Goal: Task Accomplishment & Management: Complete application form

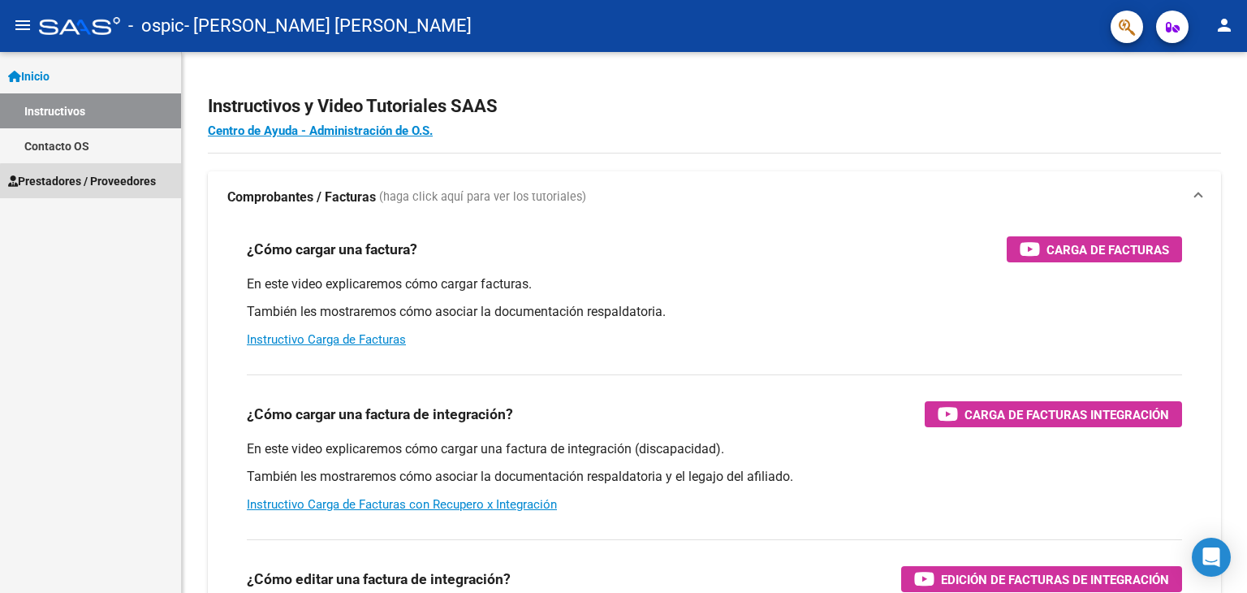
click at [114, 183] on span "Prestadores / Proveedores" at bounding box center [82, 181] width 148 height 18
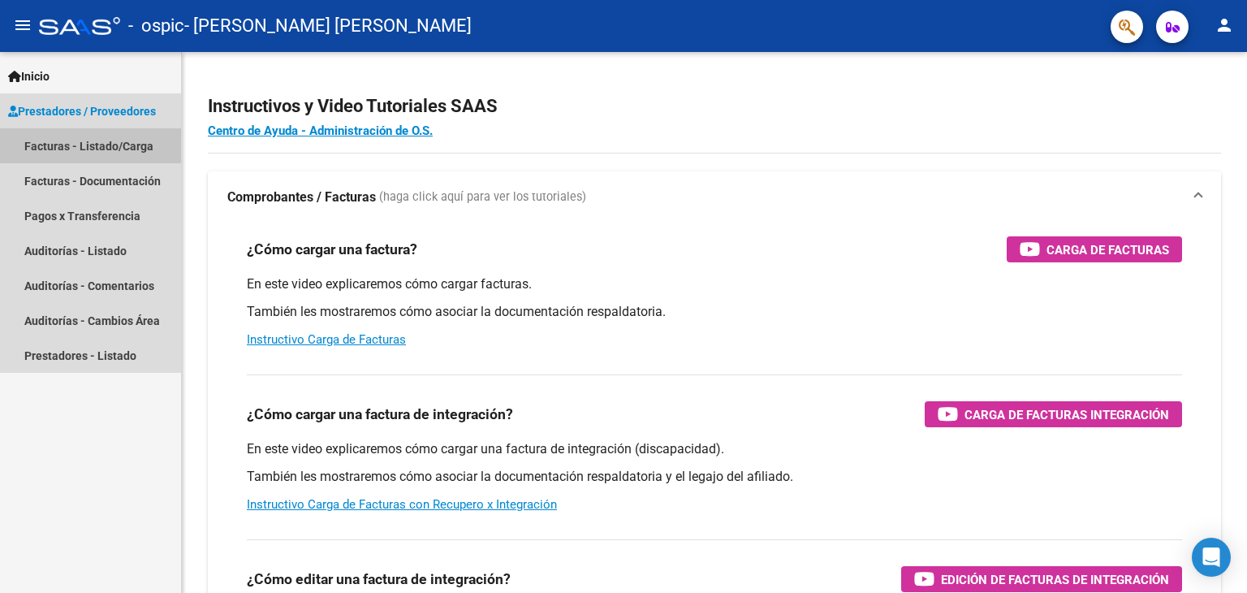
click at [100, 146] on link "Facturas - Listado/Carga" at bounding box center [90, 145] width 181 height 35
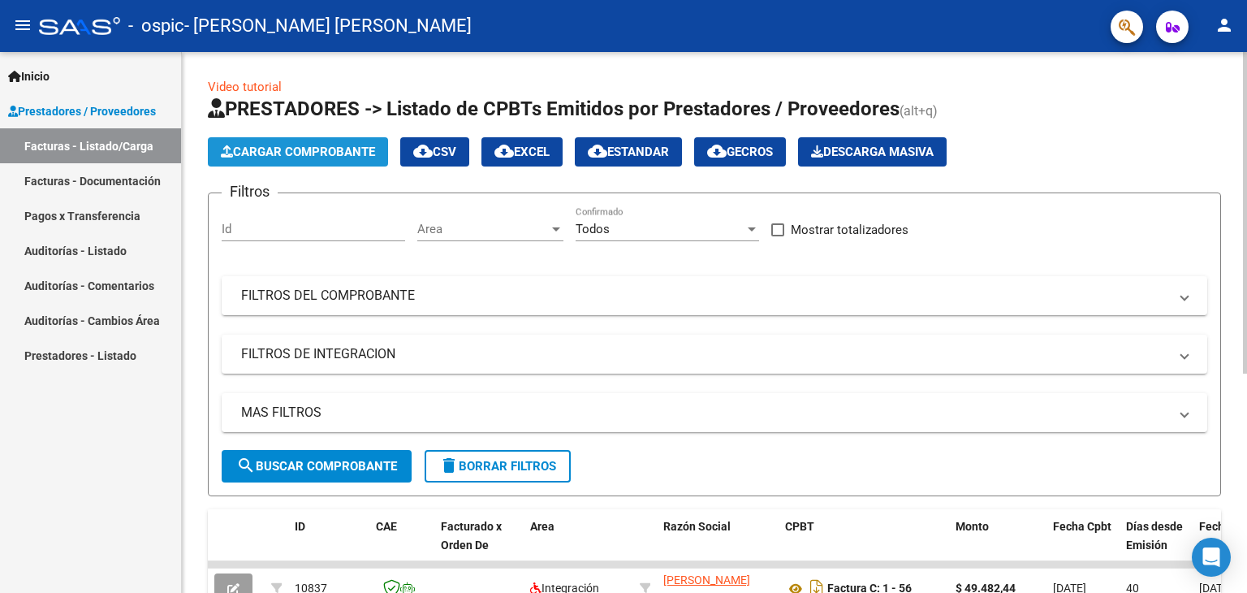
click at [305, 153] on span "Cargar Comprobante" at bounding box center [298, 151] width 154 height 15
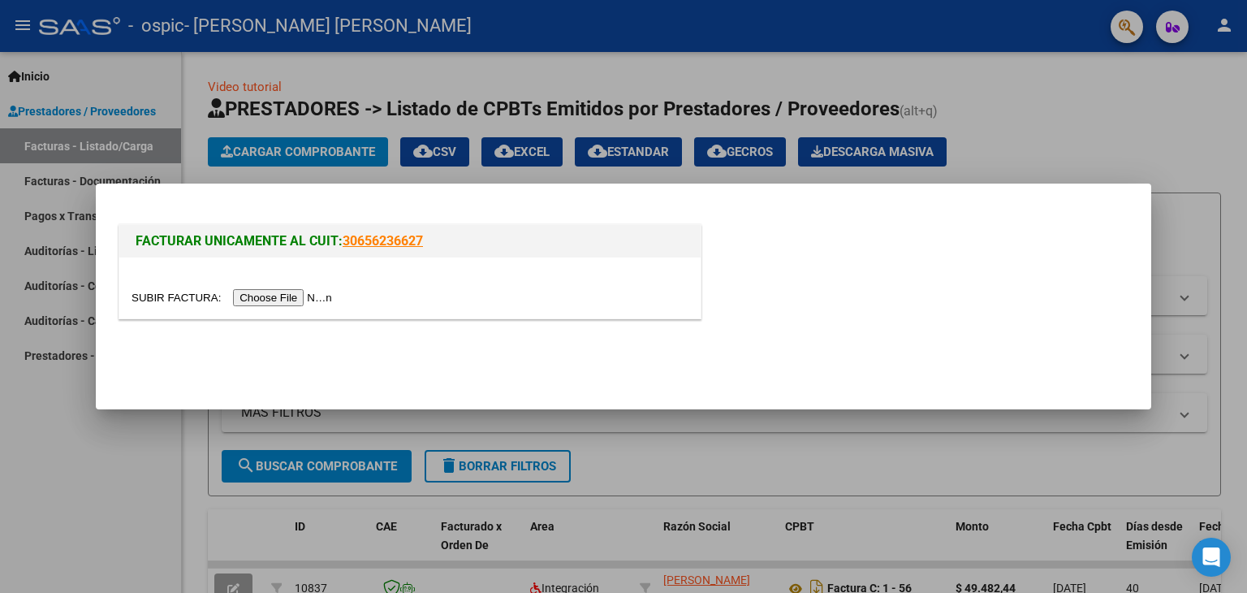
click at [304, 296] on input "file" at bounding box center [234, 297] width 205 height 17
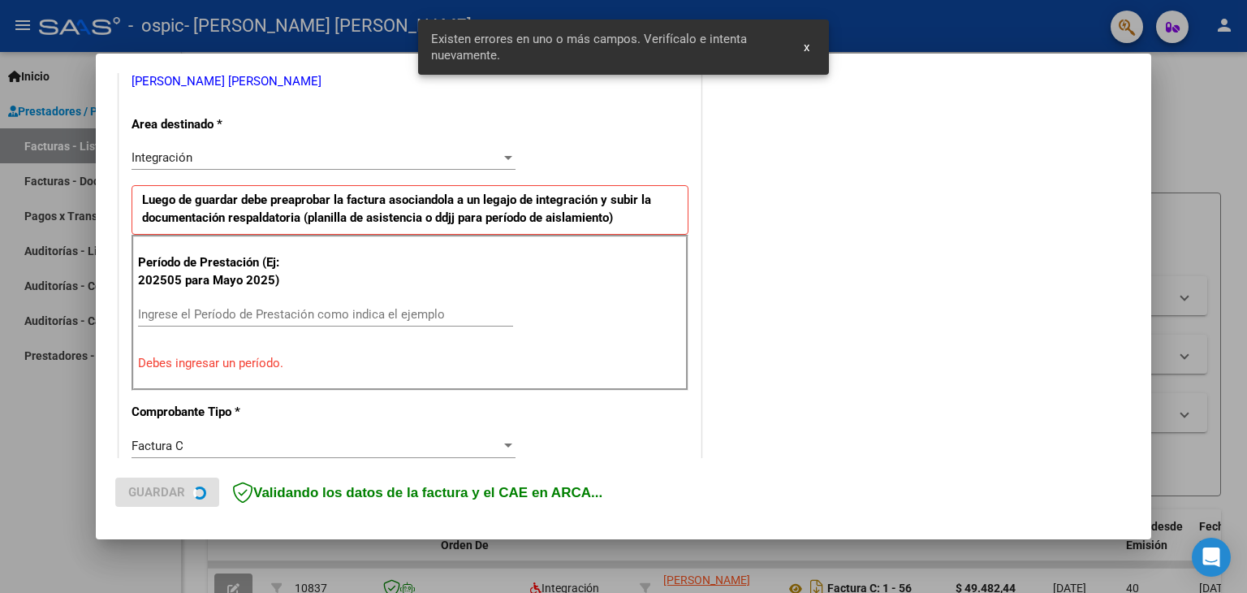
scroll to position [371, 0]
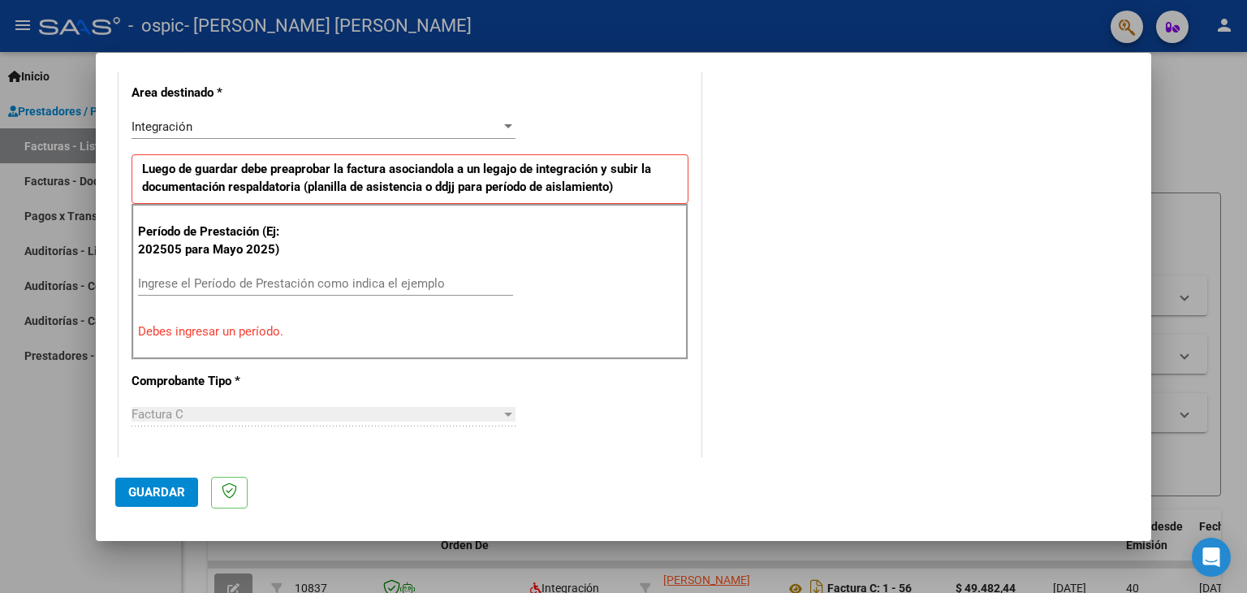
click at [312, 273] on div "Ingrese el Período de Prestación como indica el ejemplo" at bounding box center [325, 283] width 375 height 24
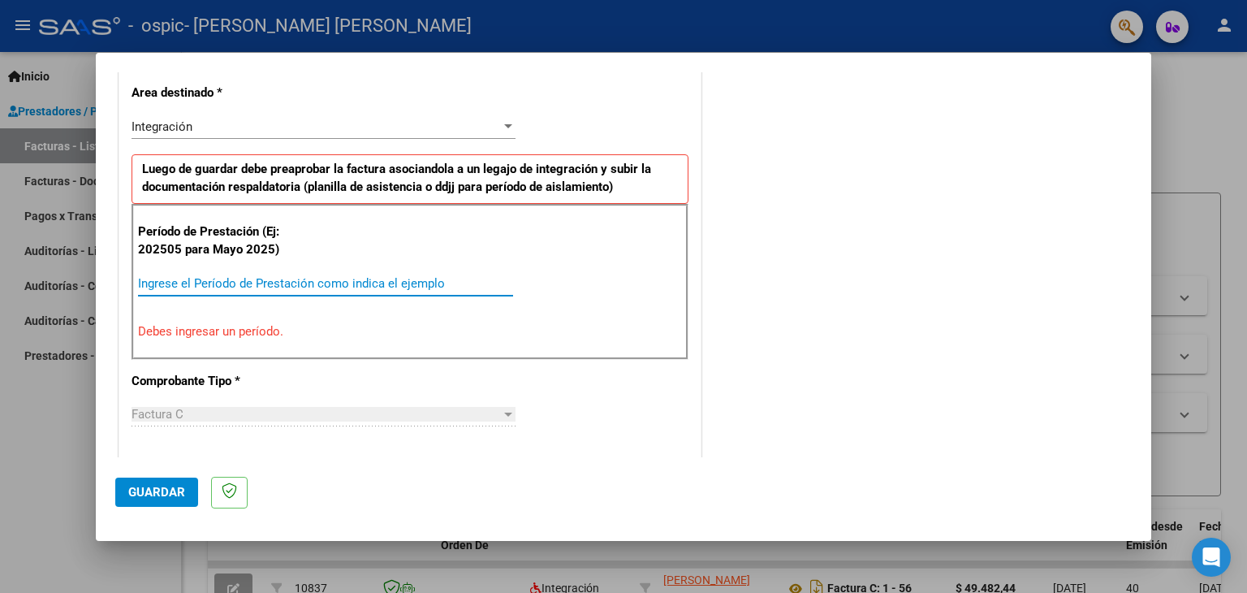
click at [308, 282] on input "Ingrese el Período de Prestación como indica el ejemplo" at bounding box center [325, 283] width 375 height 15
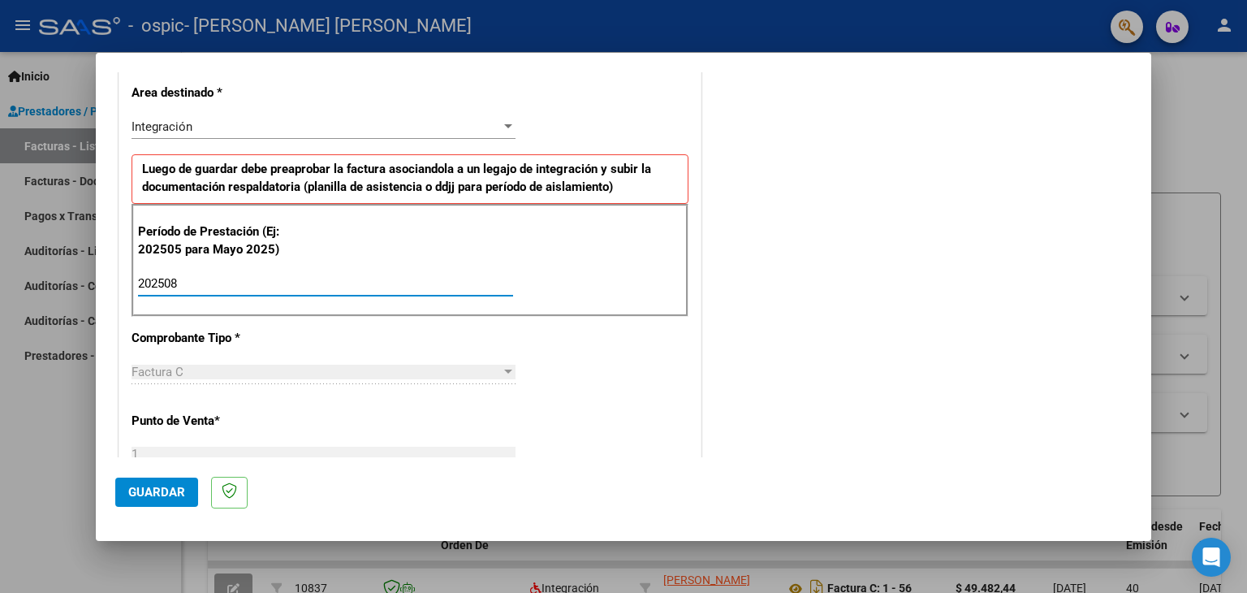
type input "202508"
click at [537, 406] on div "CUIT * 27-42325096-3 Ingresar CUIT ANALISIS PRESTADOR [PERSON_NAME] [PERSON_NAM…" at bounding box center [409, 515] width 581 height 1222
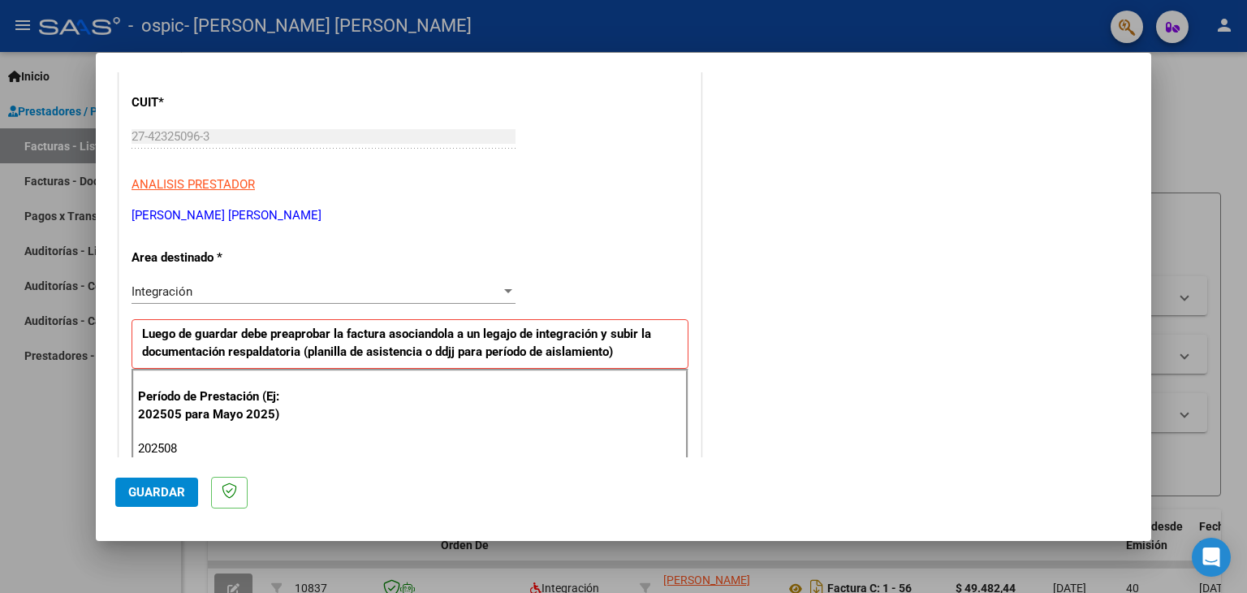
scroll to position [201, 0]
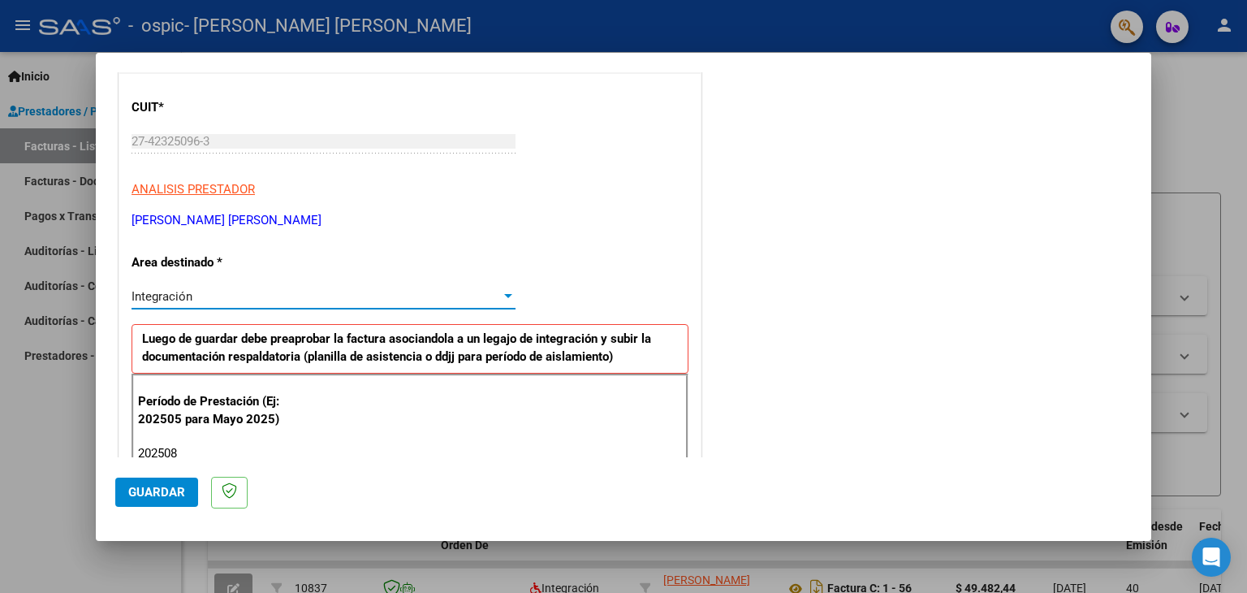
click at [504, 296] on div at bounding box center [508, 296] width 8 height 4
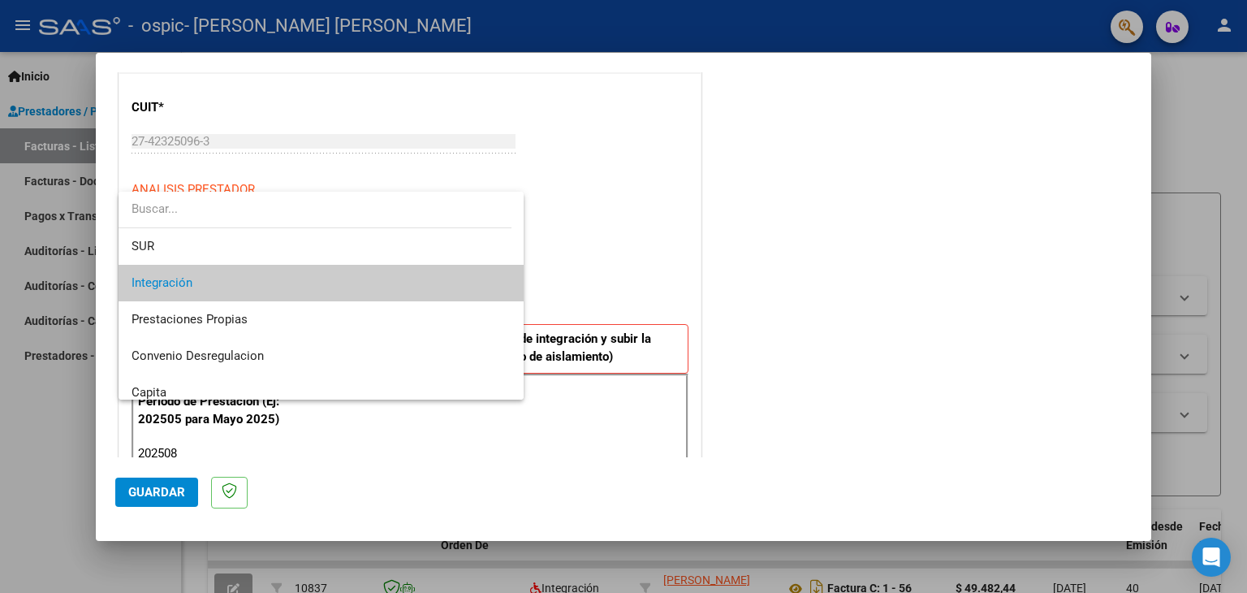
scroll to position [71, 0]
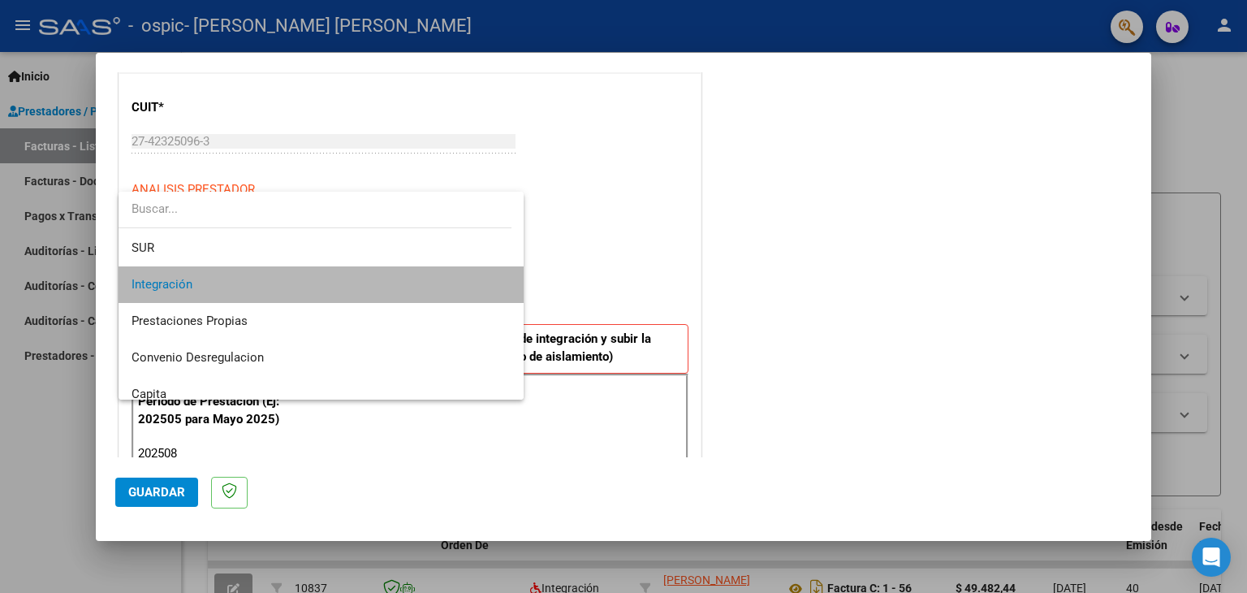
click at [477, 288] on span "Integración" at bounding box center [322, 284] width 380 height 37
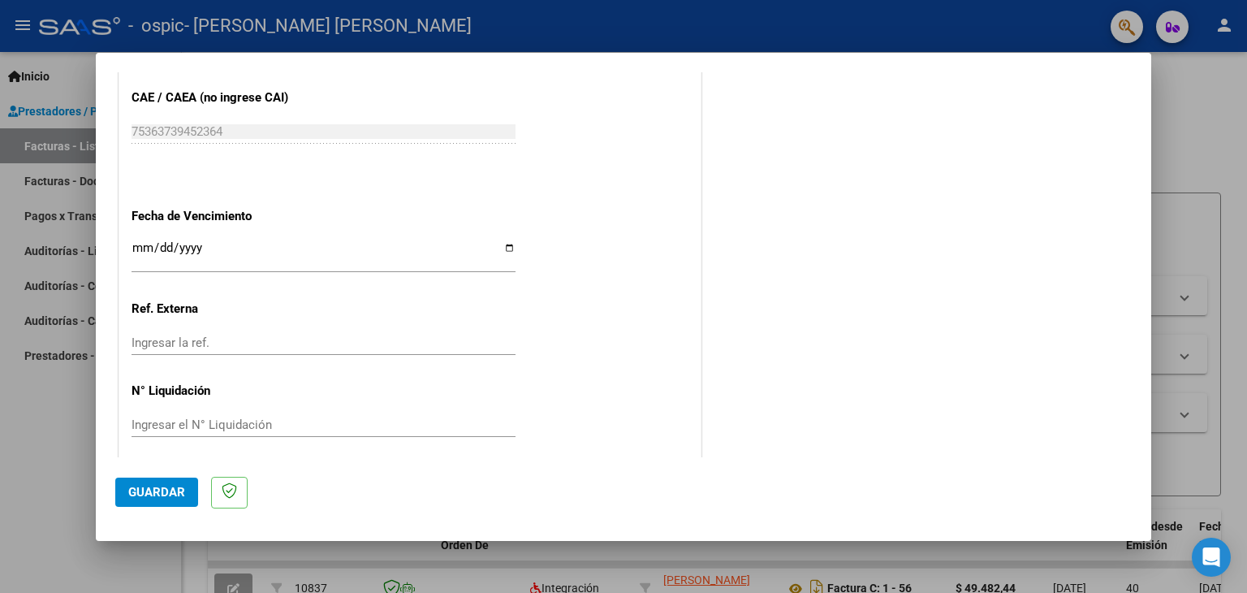
scroll to position [1041, 0]
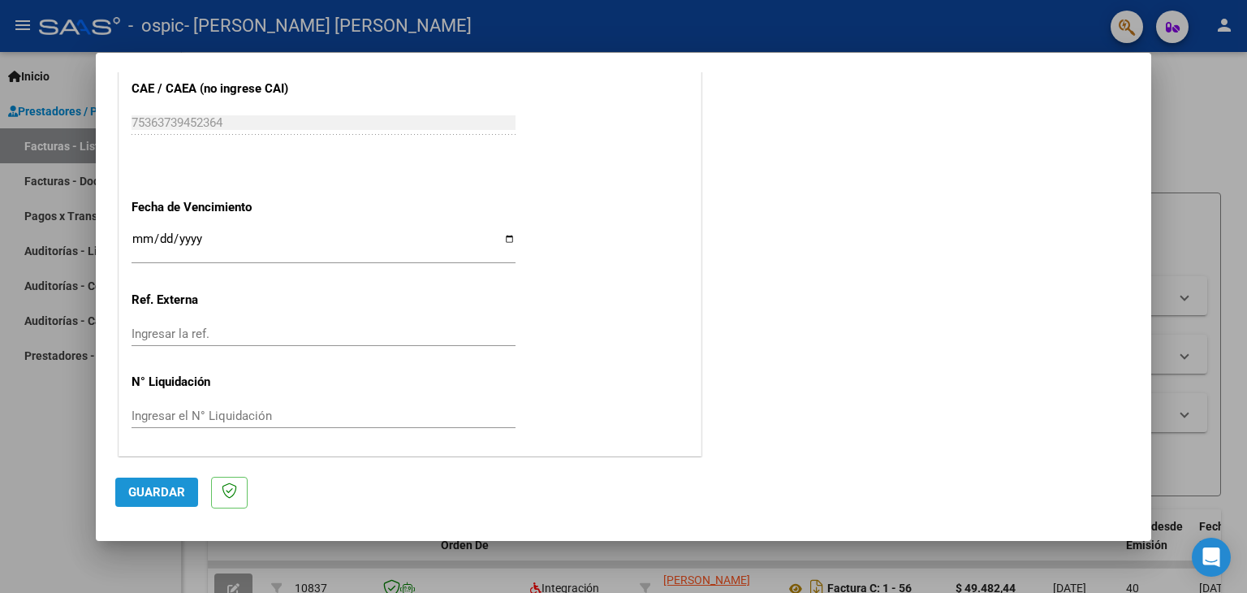
click at [165, 481] on button "Guardar" at bounding box center [156, 491] width 83 height 29
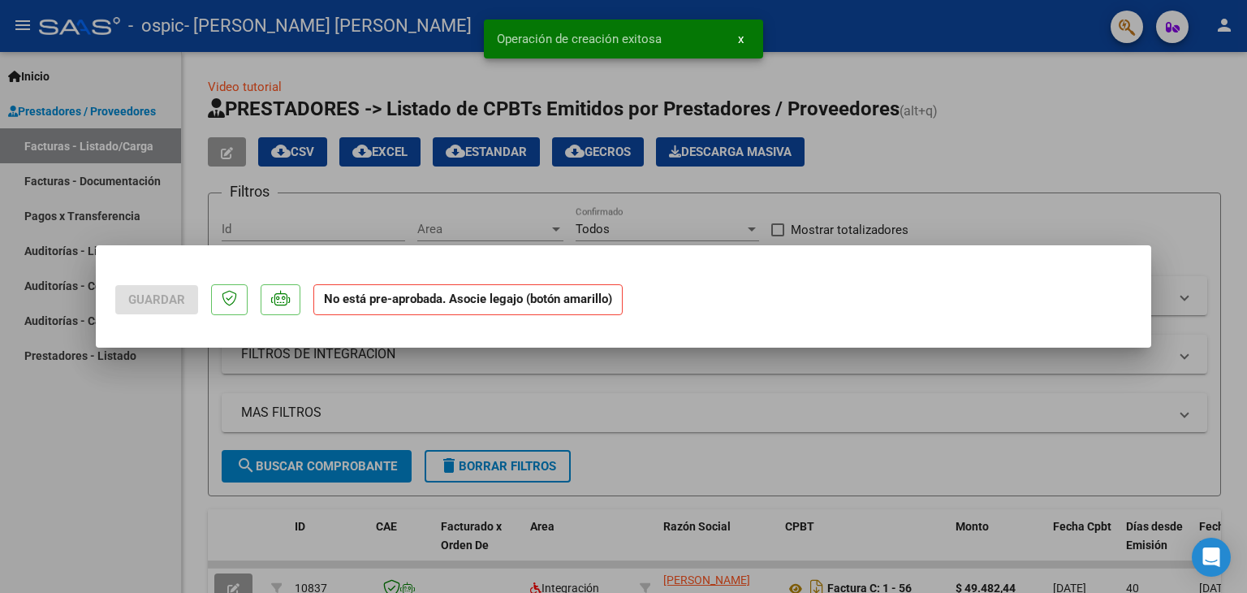
scroll to position [0, 0]
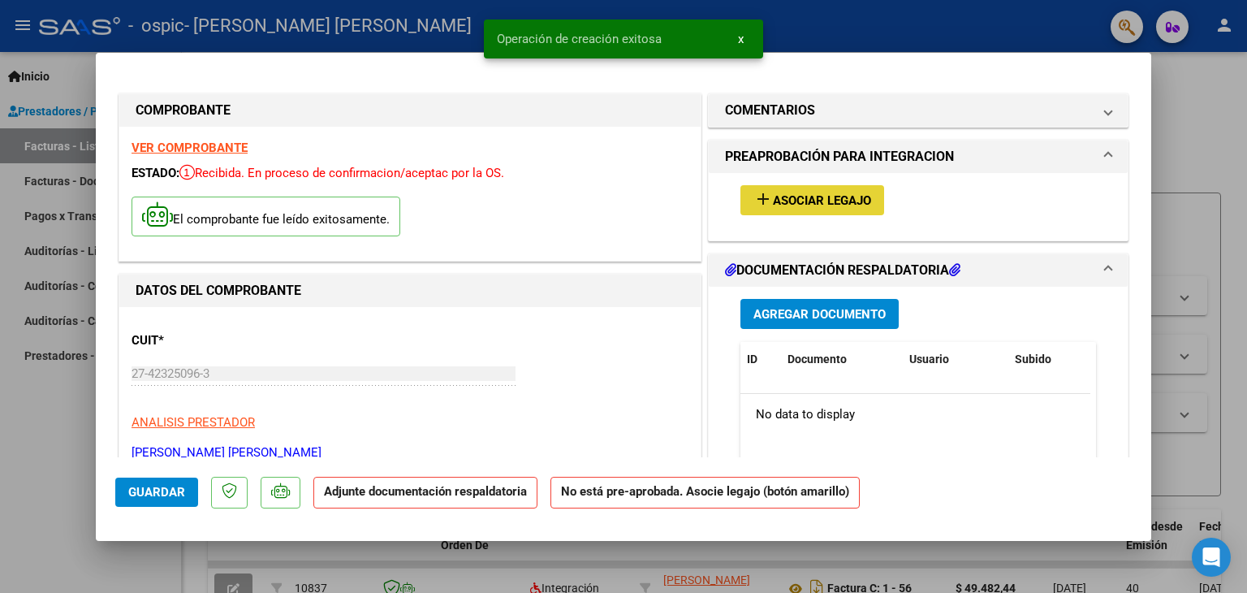
click at [856, 213] on button "add Asociar Legajo" at bounding box center [812, 200] width 144 height 30
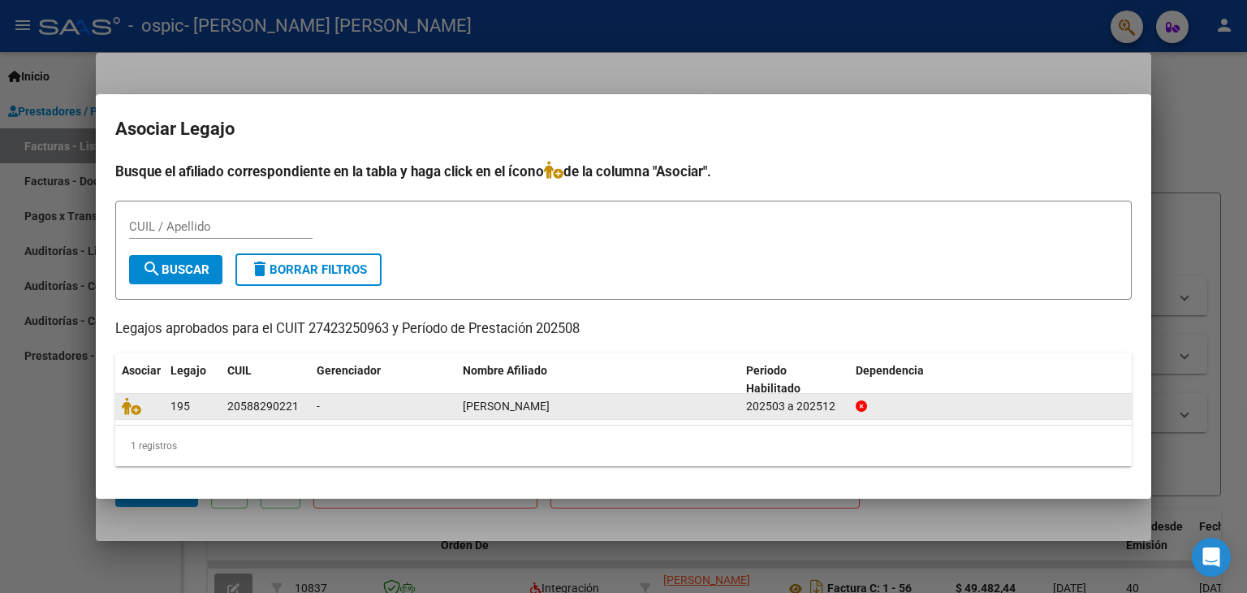
click at [399, 412] on div "-" at bounding box center [383, 406] width 133 height 19
click at [127, 404] on icon at bounding box center [131, 406] width 19 height 18
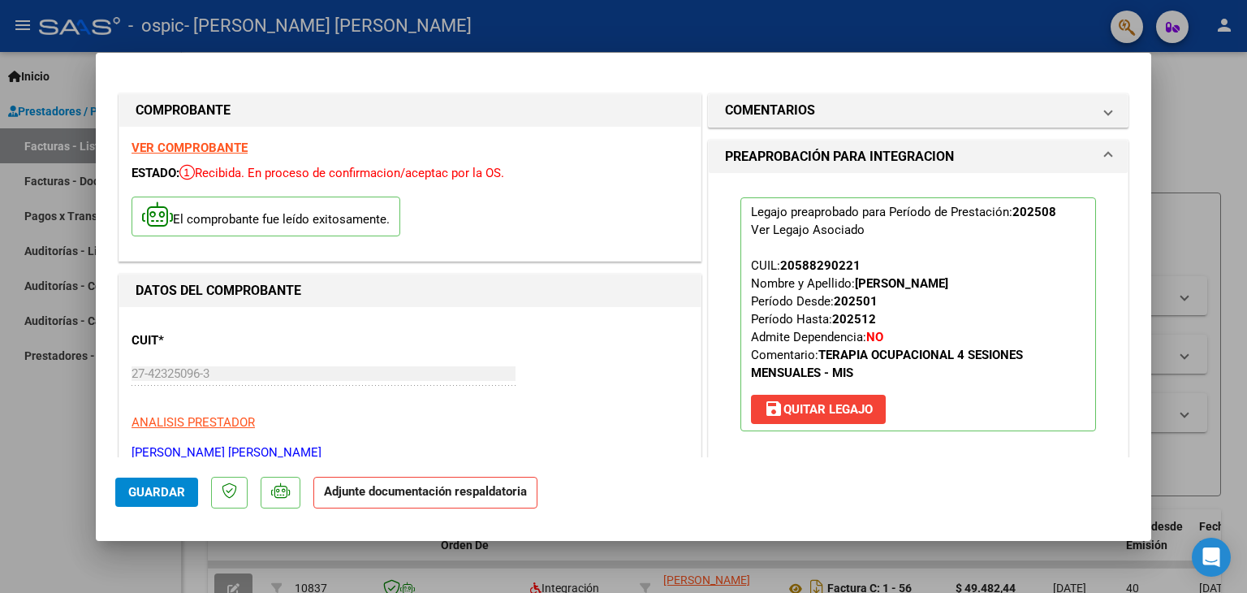
click at [440, 501] on p "Adjunte documentación respaldatoria" at bounding box center [425, 493] width 224 height 32
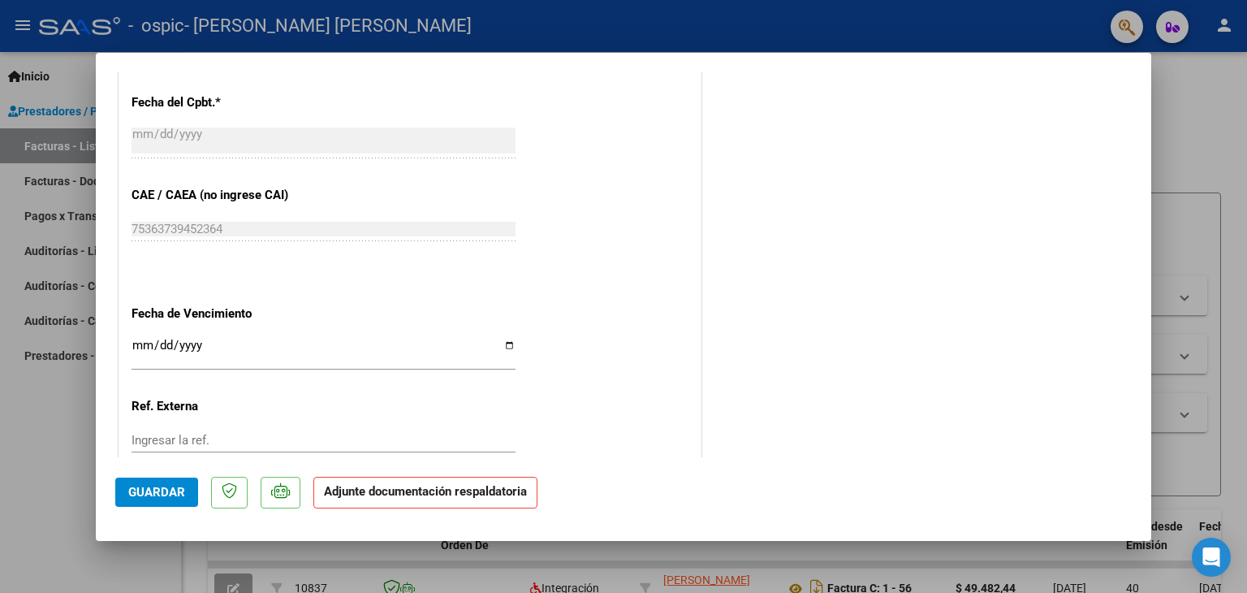
scroll to position [1066, 0]
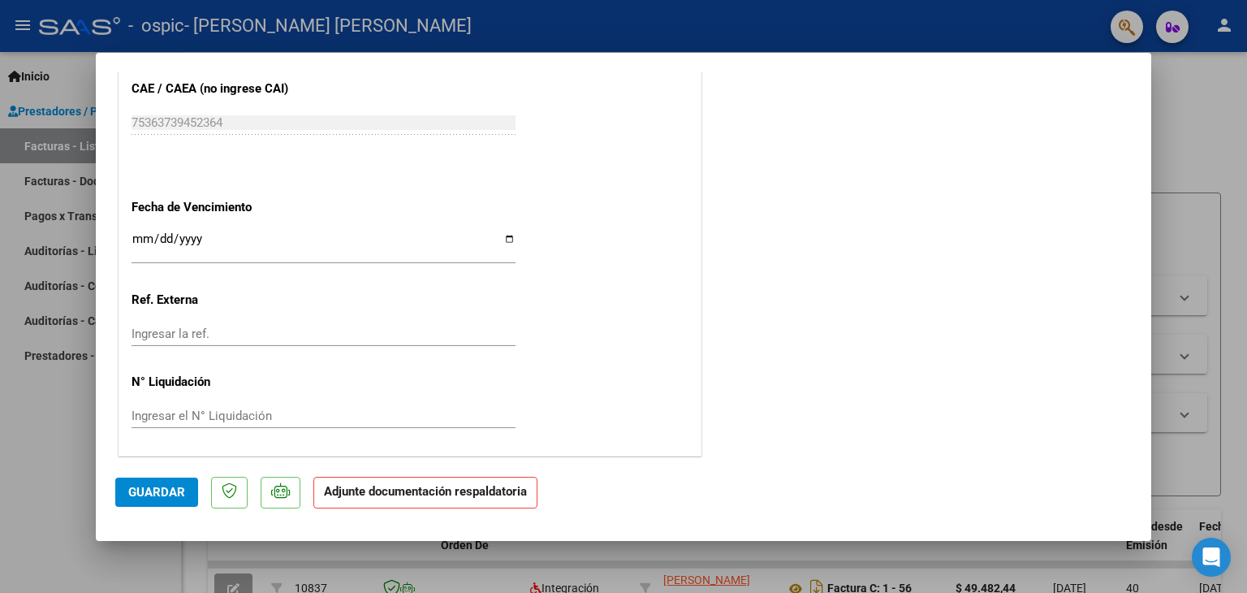
click at [354, 492] on strong "Adjunte documentación respaldatoria" at bounding box center [425, 491] width 203 height 15
click at [175, 488] on span "Guardar" at bounding box center [156, 492] width 57 height 15
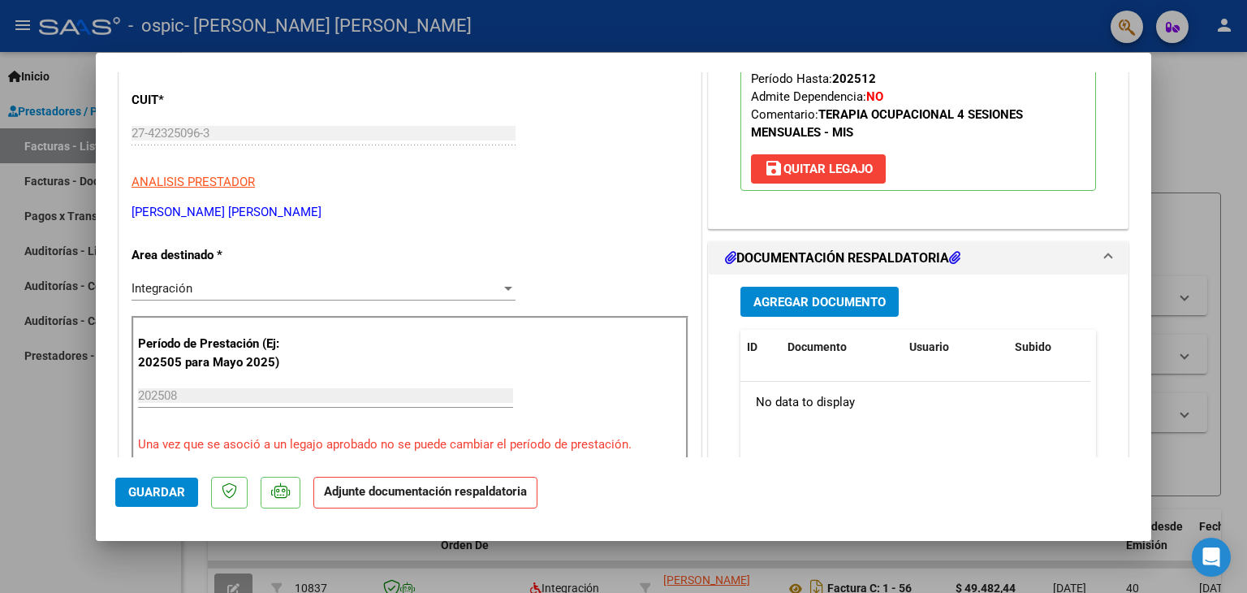
scroll to position [175, 0]
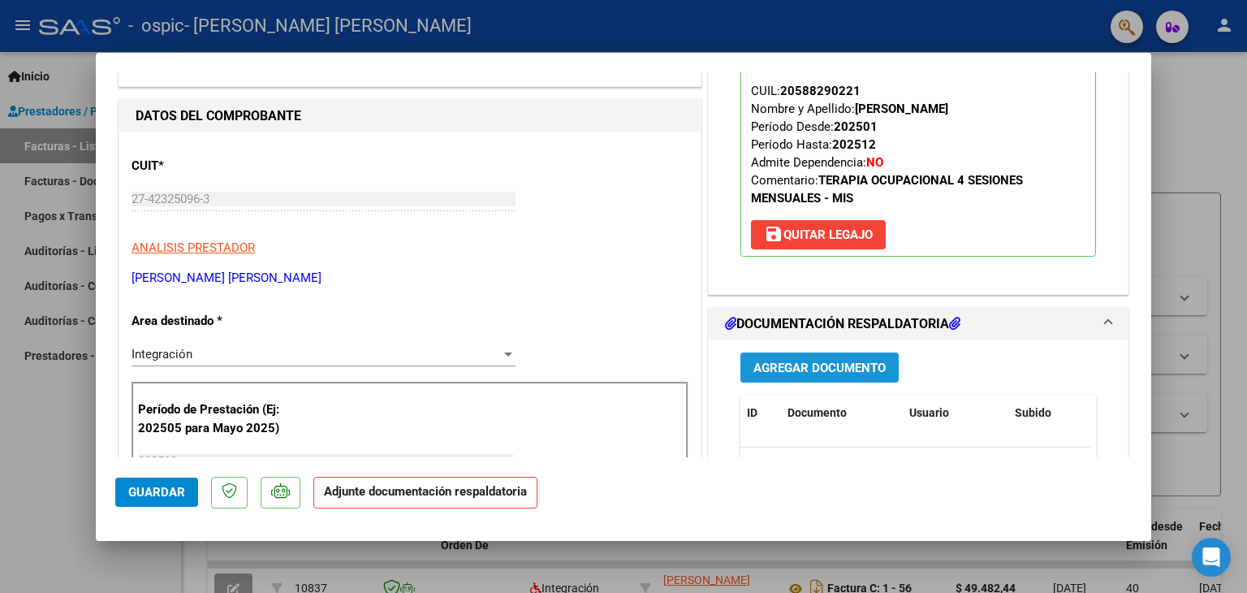
click at [823, 356] on button "Agregar Documento" at bounding box center [819, 367] width 158 height 30
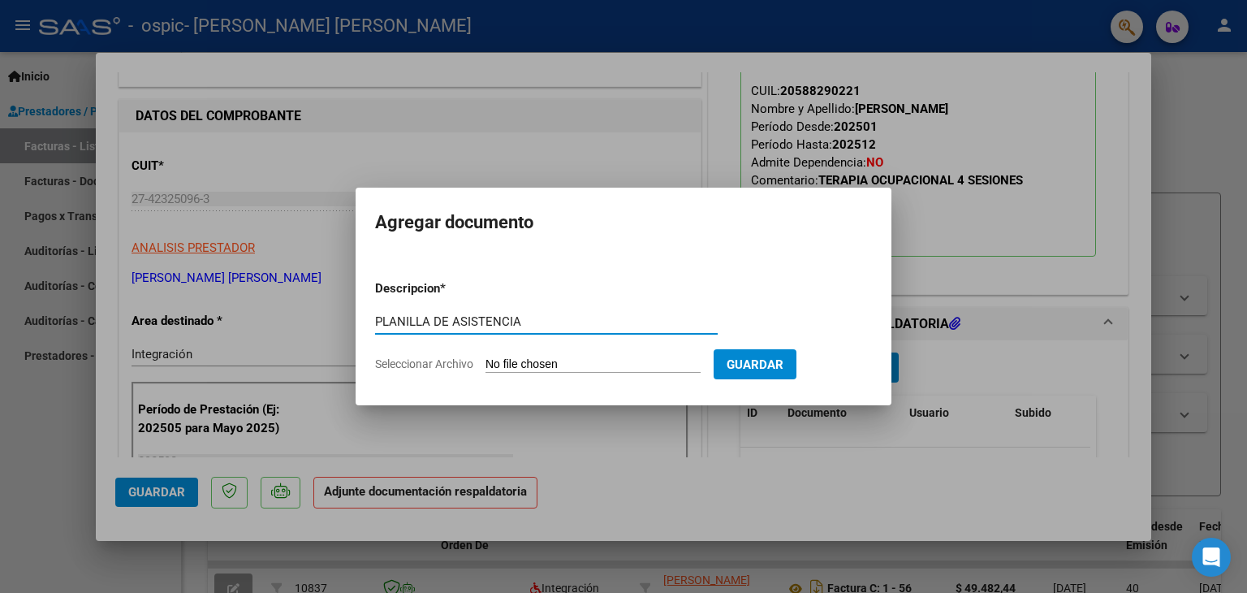
type input "PLANILLA DE ASISTENCIA"
click at [461, 357] on span "Seleccionar Archivo" at bounding box center [424, 363] width 98 height 13
click at [485, 357] on input "Seleccionar Archivo" at bounding box center [592, 364] width 215 height 15
type input "C:\fakepath\Planilla [PERSON_NAME].pdf"
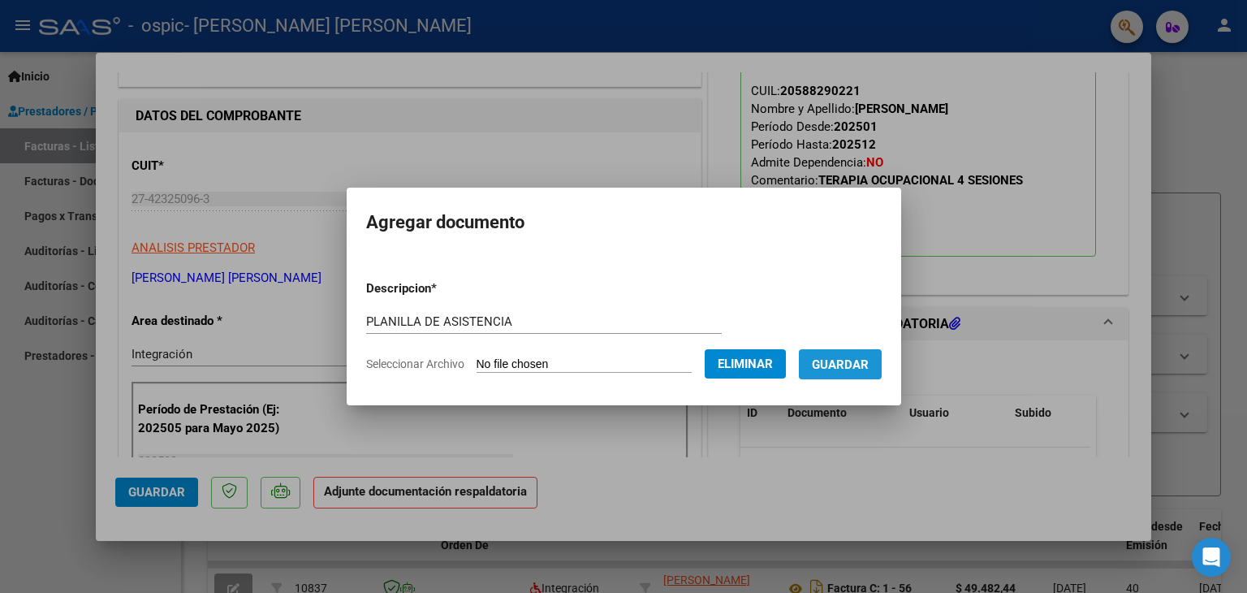
click at [838, 359] on span "Guardar" at bounding box center [840, 364] width 57 height 15
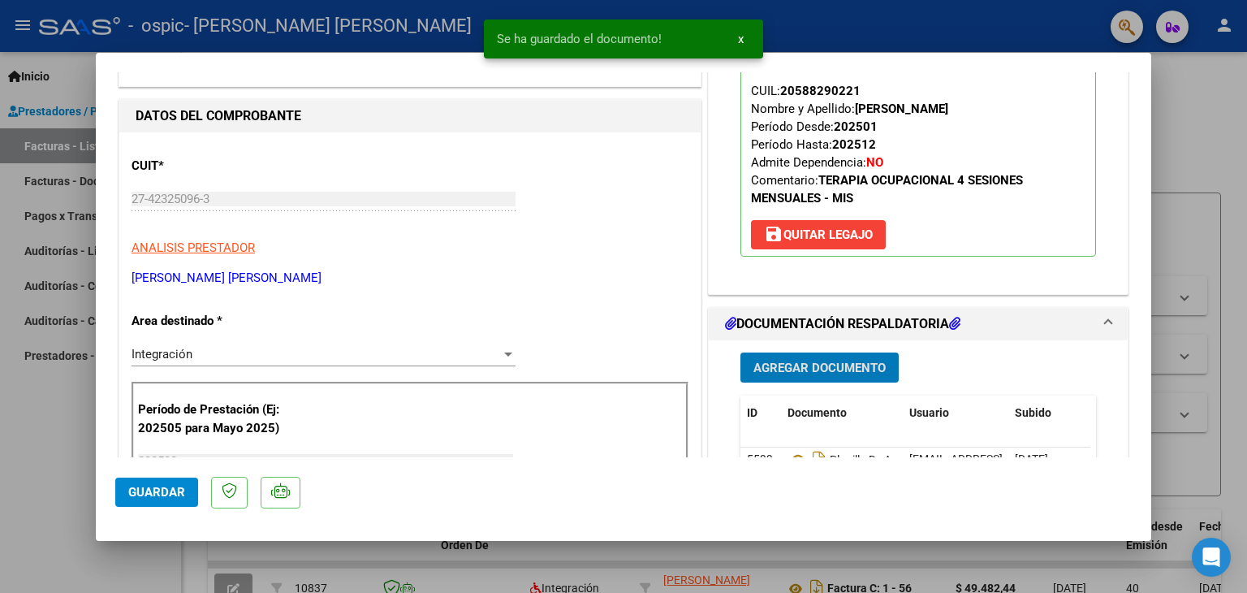
click at [168, 478] on button "Guardar" at bounding box center [156, 491] width 83 height 29
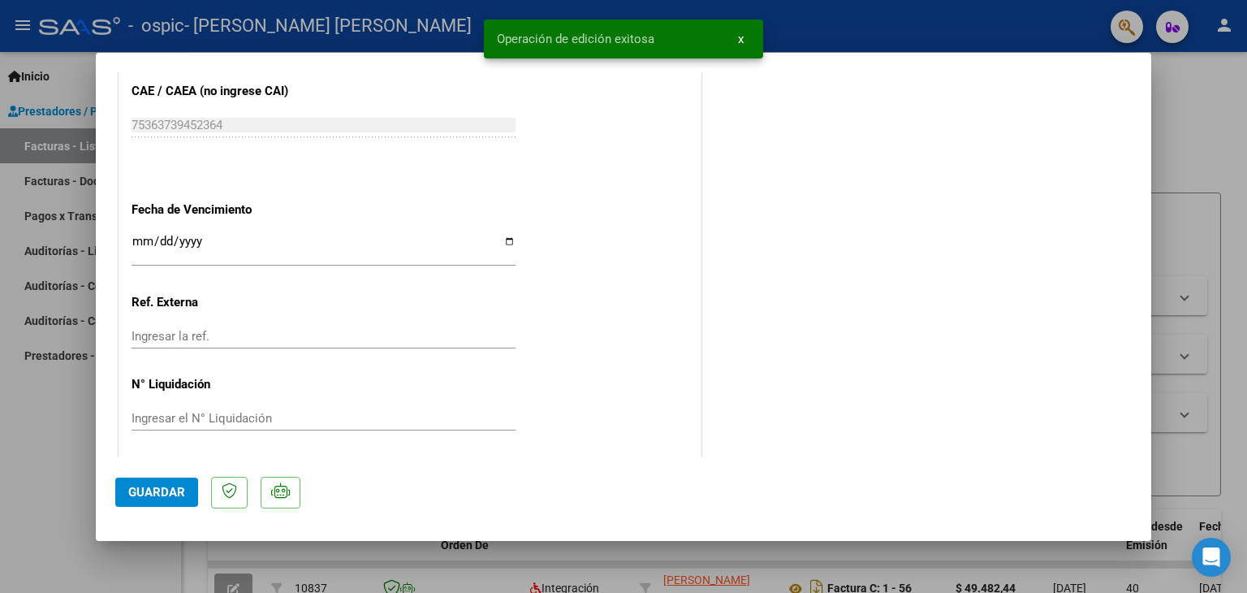
scroll to position [1066, 0]
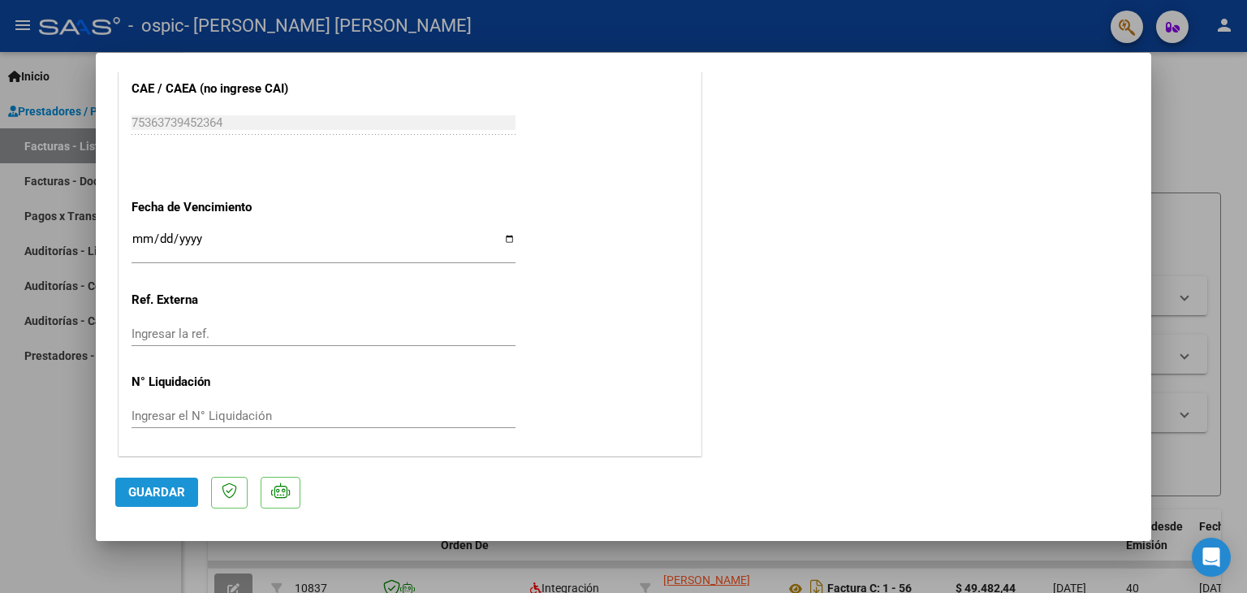
click at [134, 485] on span "Guardar" at bounding box center [156, 492] width 57 height 15
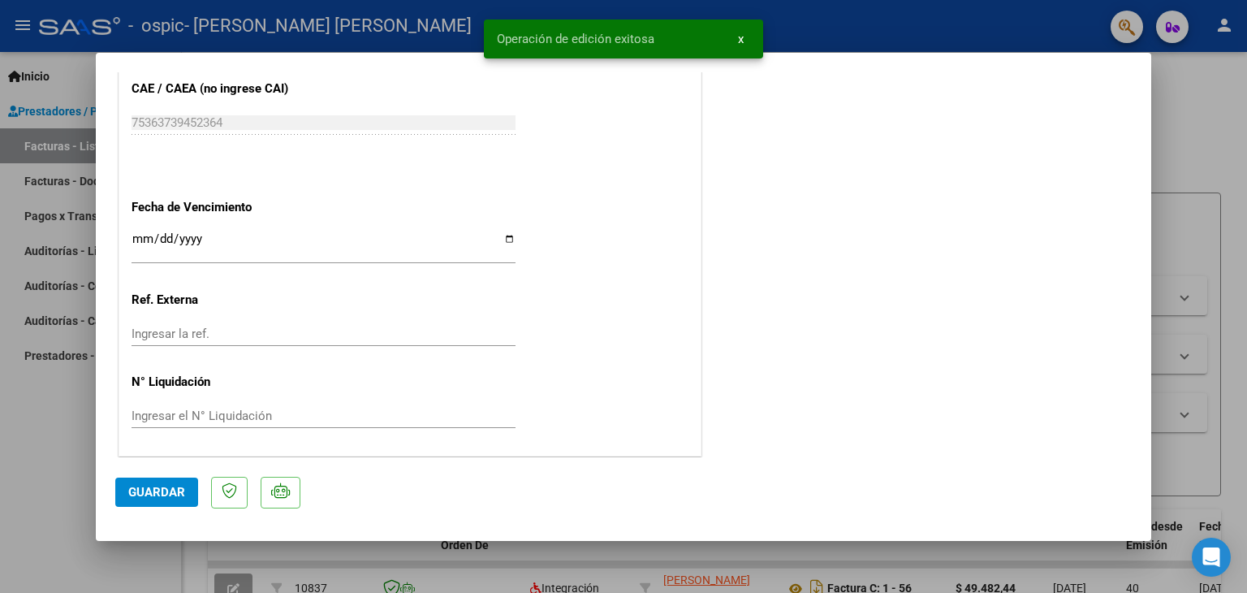
click at [23, 467] on div at bounding box center [623, 296] width 1247 height 593
type input "$ 0,00"
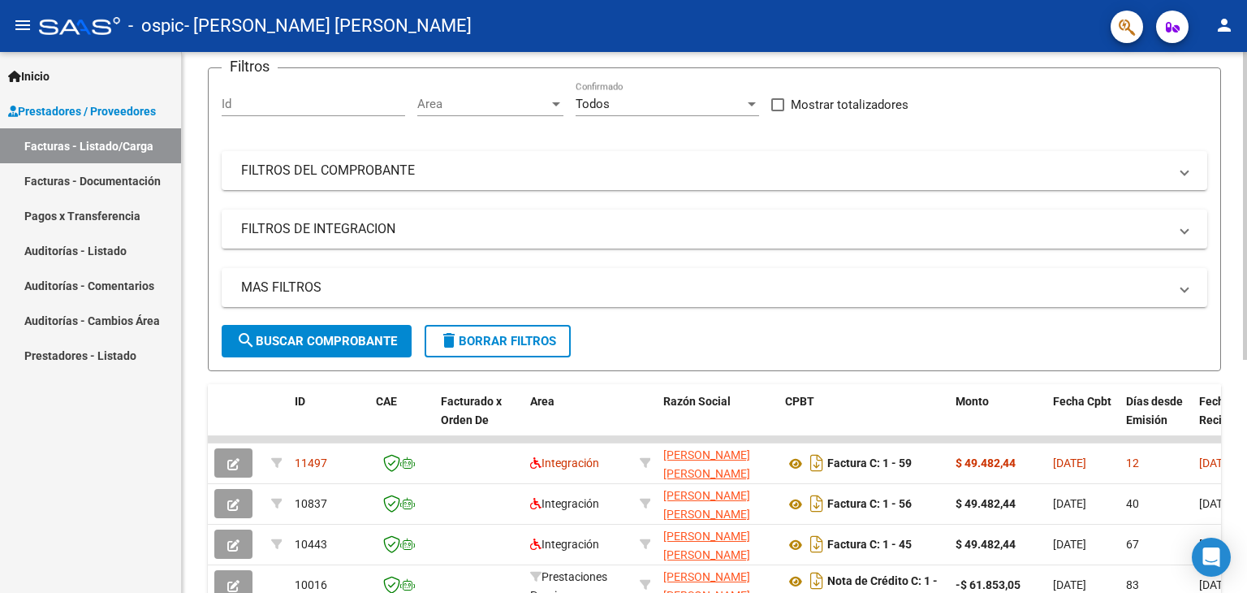
scroll to position [127, 0]
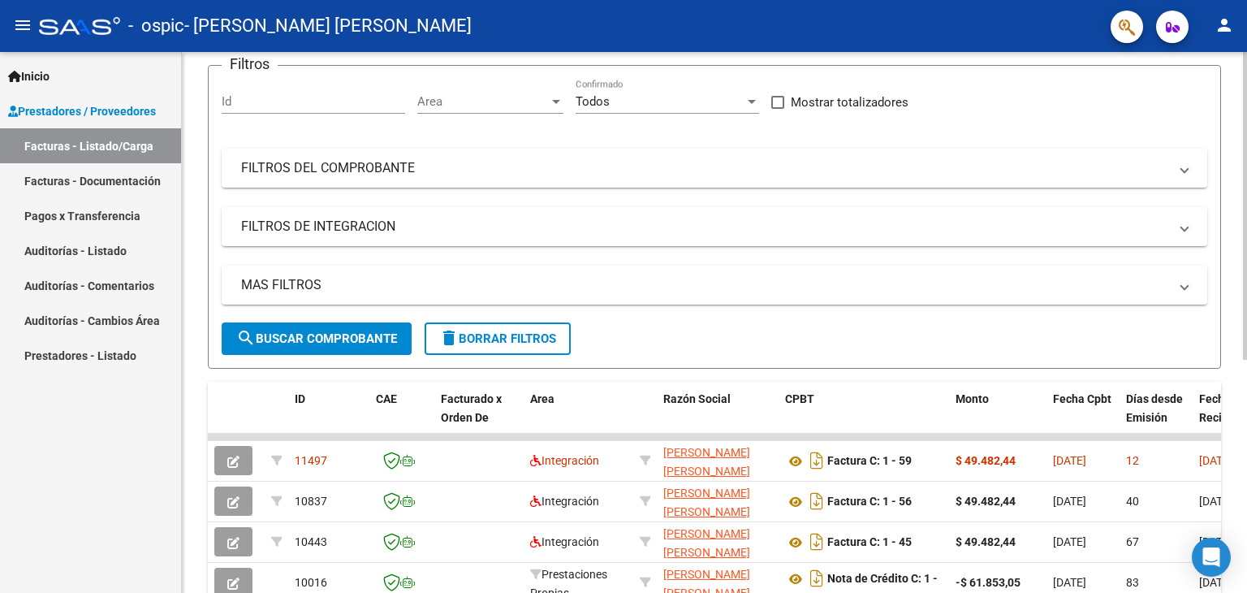
click at [1245, 304] on div at bounding box center [1245, 281] width 4 height 308
